Goal: Find specific page/section: Find specific page/section

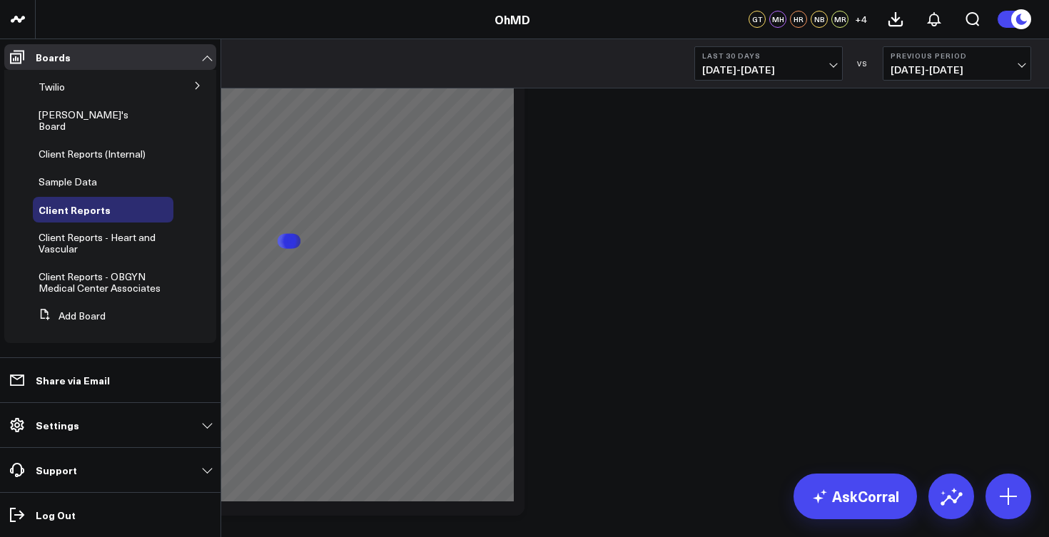
scroll to position [210, 0]
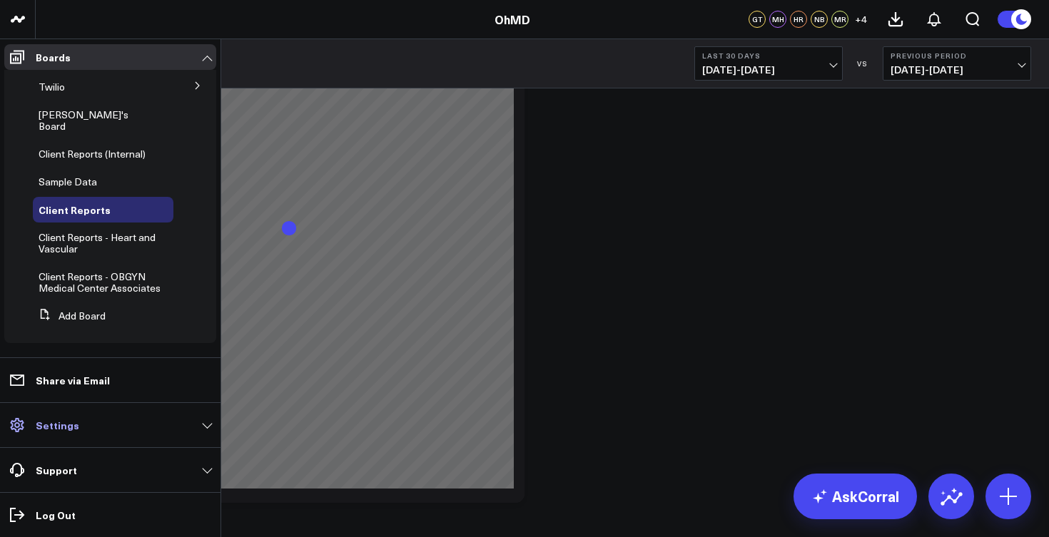
click at [112, 437] on link "Settings" at bounding box center [110, 425] width 212 height 26
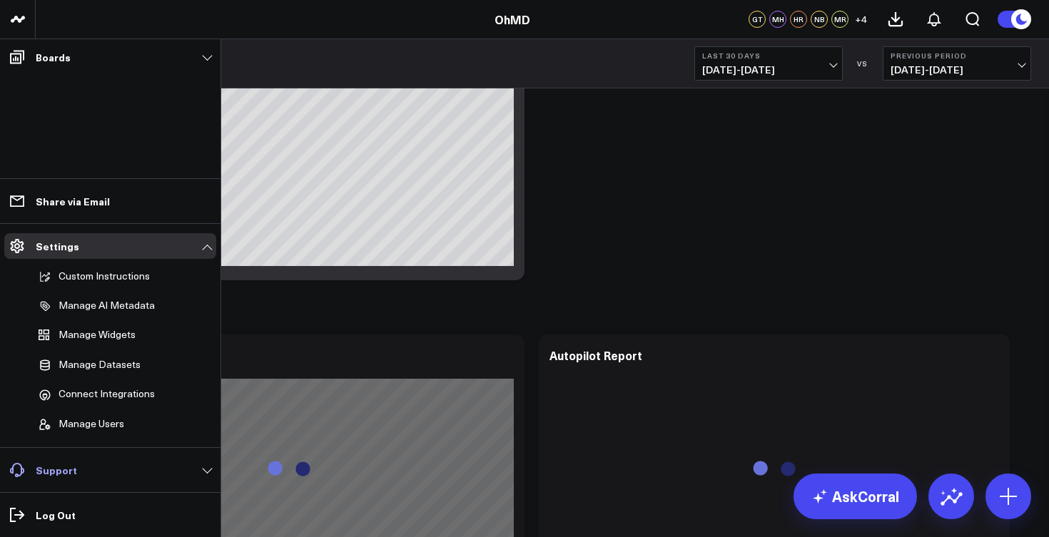
scroll to position [448, 0]
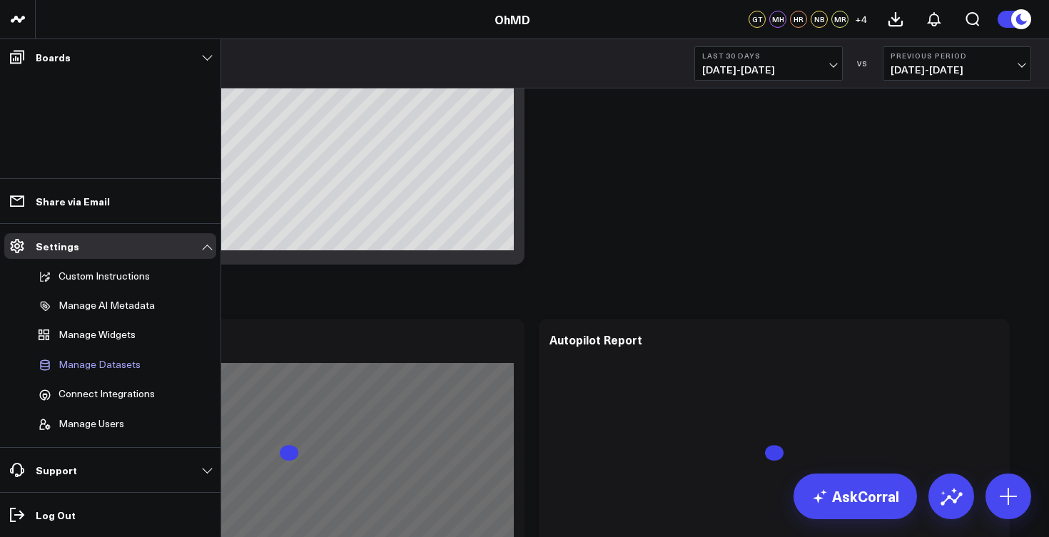
click at [70, 370] on span "Manage Datasets" at bounding box center [100, 365] width 82 height 13
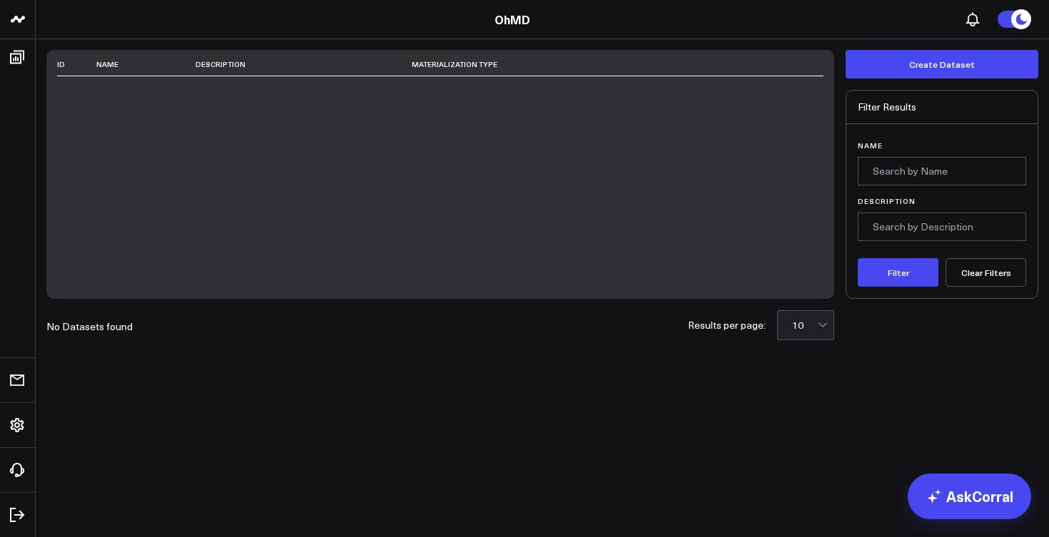
click at [733, 402] on body "OhMD OhMD Boards Twilio Peter's Board North Country Family Health Center - Cust…" at bounding box center [524, 268] width 1049 height 537
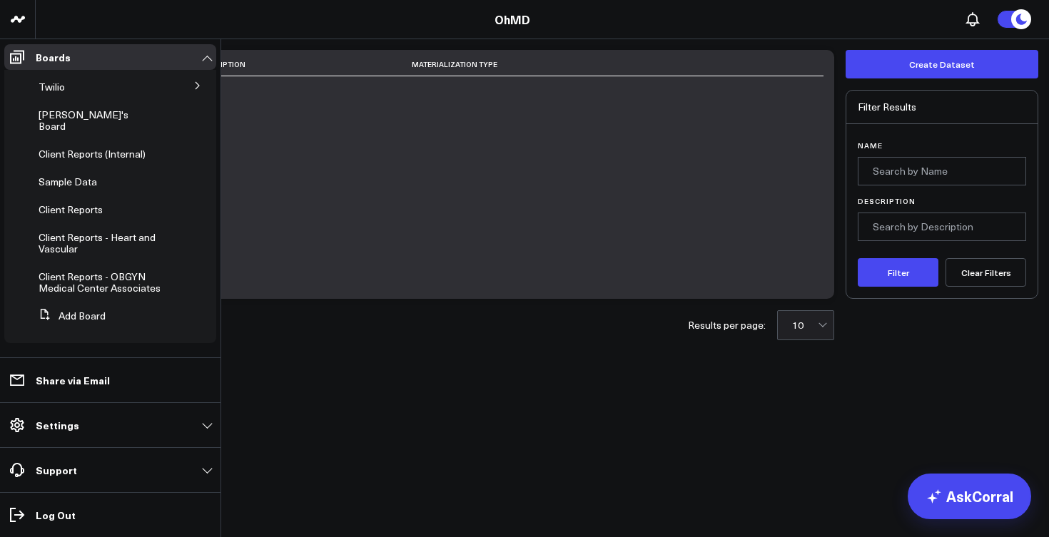
click at [153, 439] on li "Settings Custom Instructions Manage AI Metadata Manage Widgets Manage Datasets …" at bounding box center [110, 424] width 220 height 45
click at [153, 422] on link "Settings" at bounding box center [110, 425] width 212 height 26
